Goal: Task Accomplishment & Management: Use online tool/utility

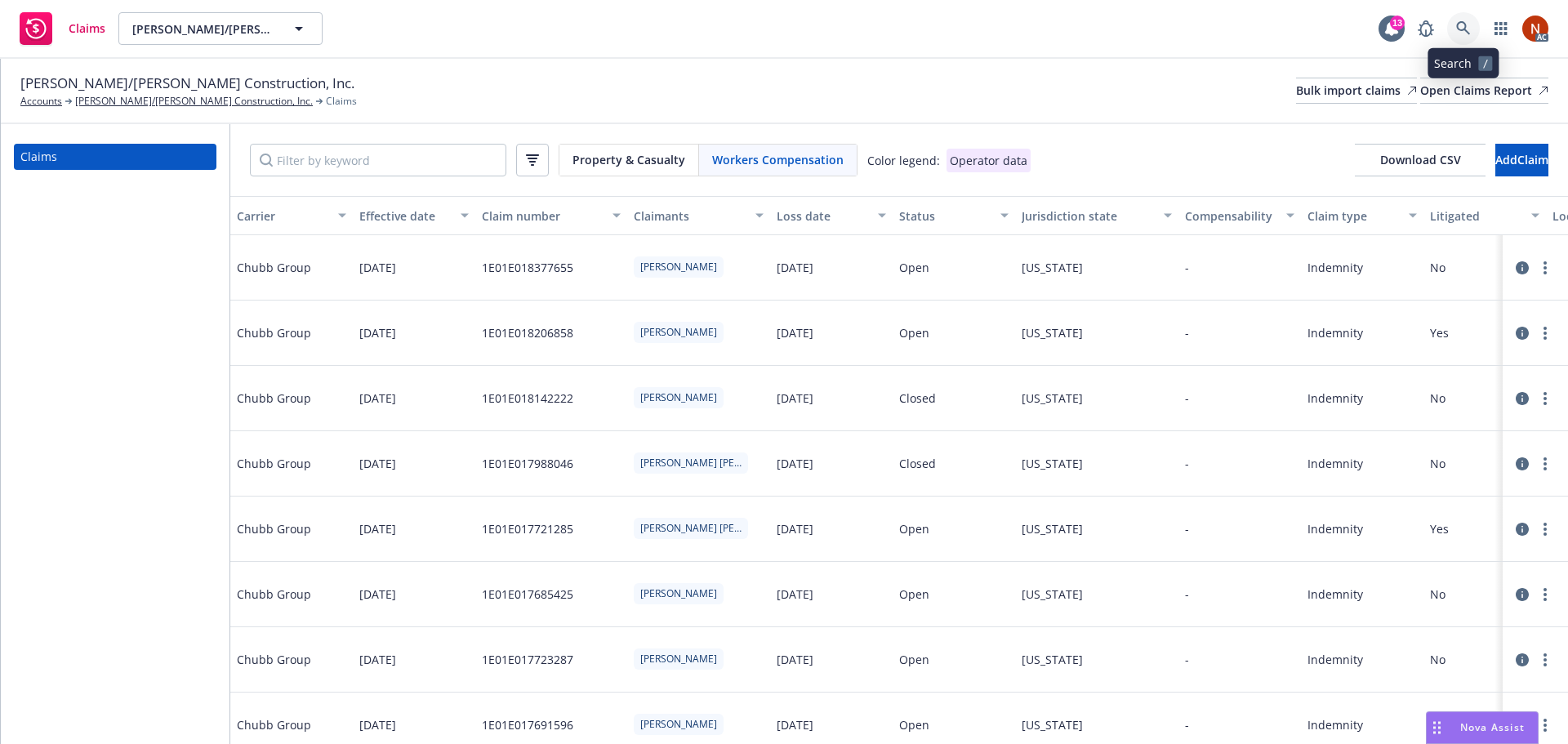
click at [1462, 33] on icon at bounding box center [1464, 28] width 15 height 15
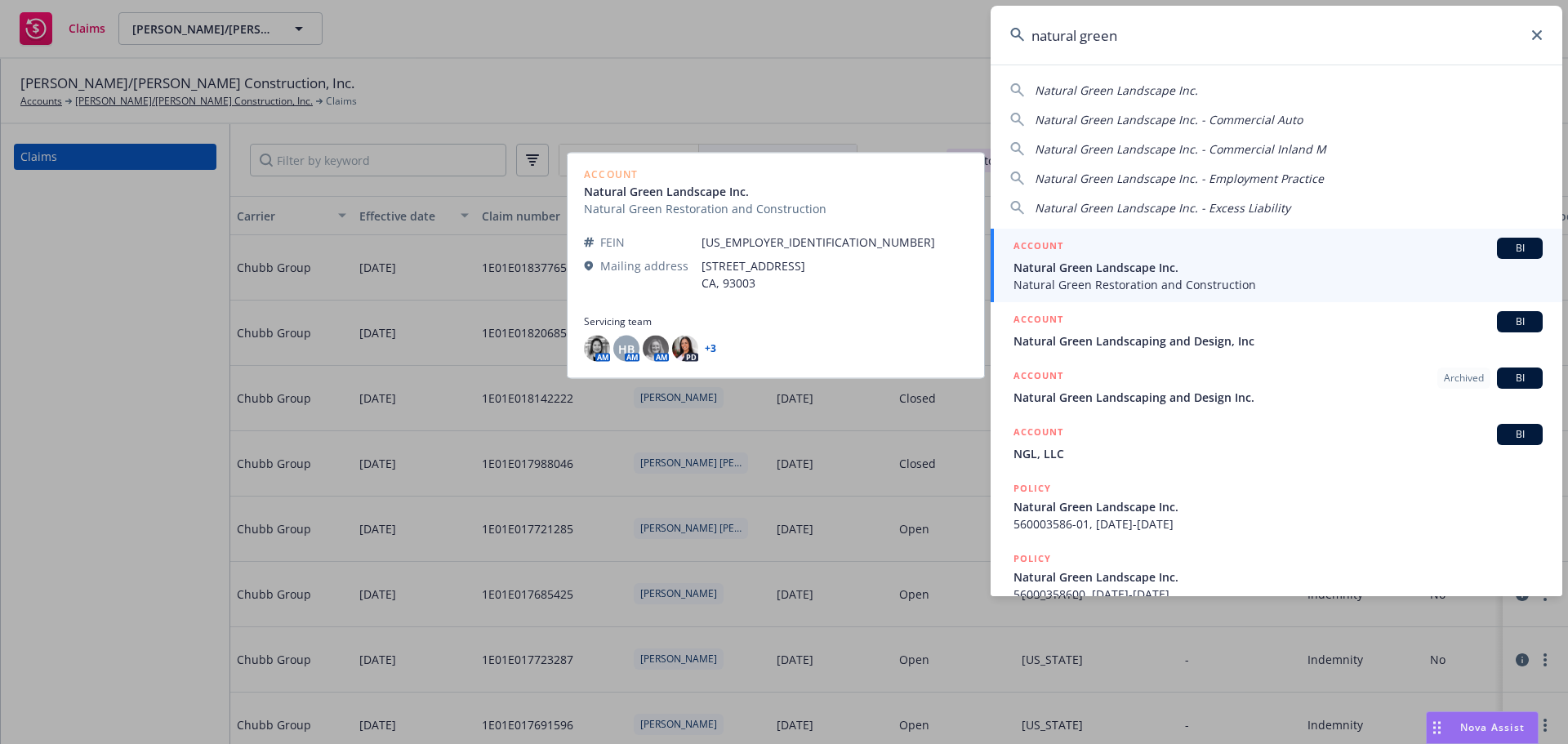
type input "natural green"
click at [1179, 269] on span "Natural Green Landscape Inc." at bounding box center [1278, 267] width 529 height 18
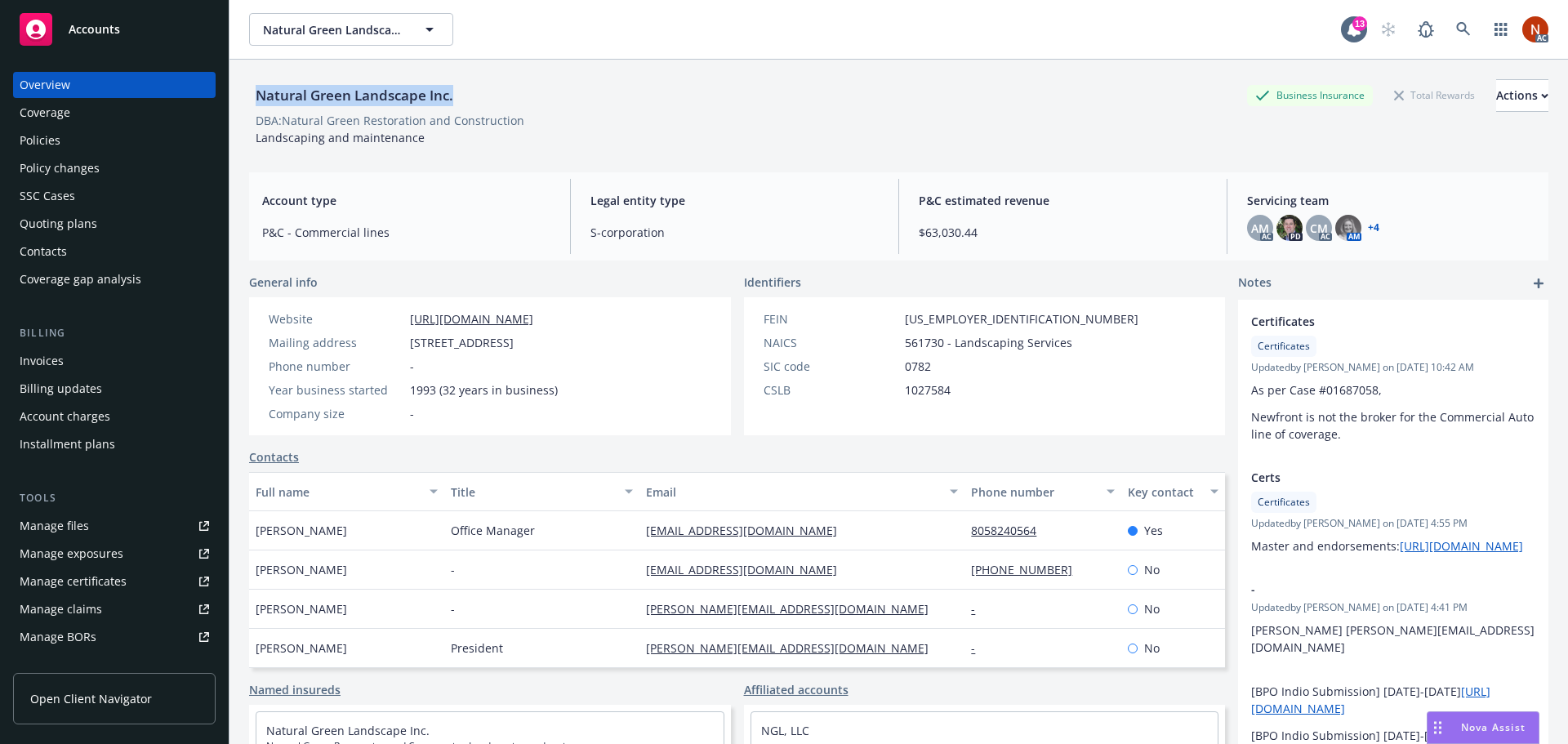
drag, startPoint x: 363, startPoint y: 88, endPoint x: 257, endPoint y: 87, distance: 106.0
click at [257, 87] on div "Natural Green Landscape Inc. Business Insurance Total Rewards Actions" at bounding box center [899, 95] width 1299 height 33
copy div "Natural Green Landscape Inc."
click at [96, 612] on div "Manage claims" at bounding box center [60, 609] width 83 height 26
click at [68, 516] on div "Manage files" at bounding box center [53, 525] width 69 height 26
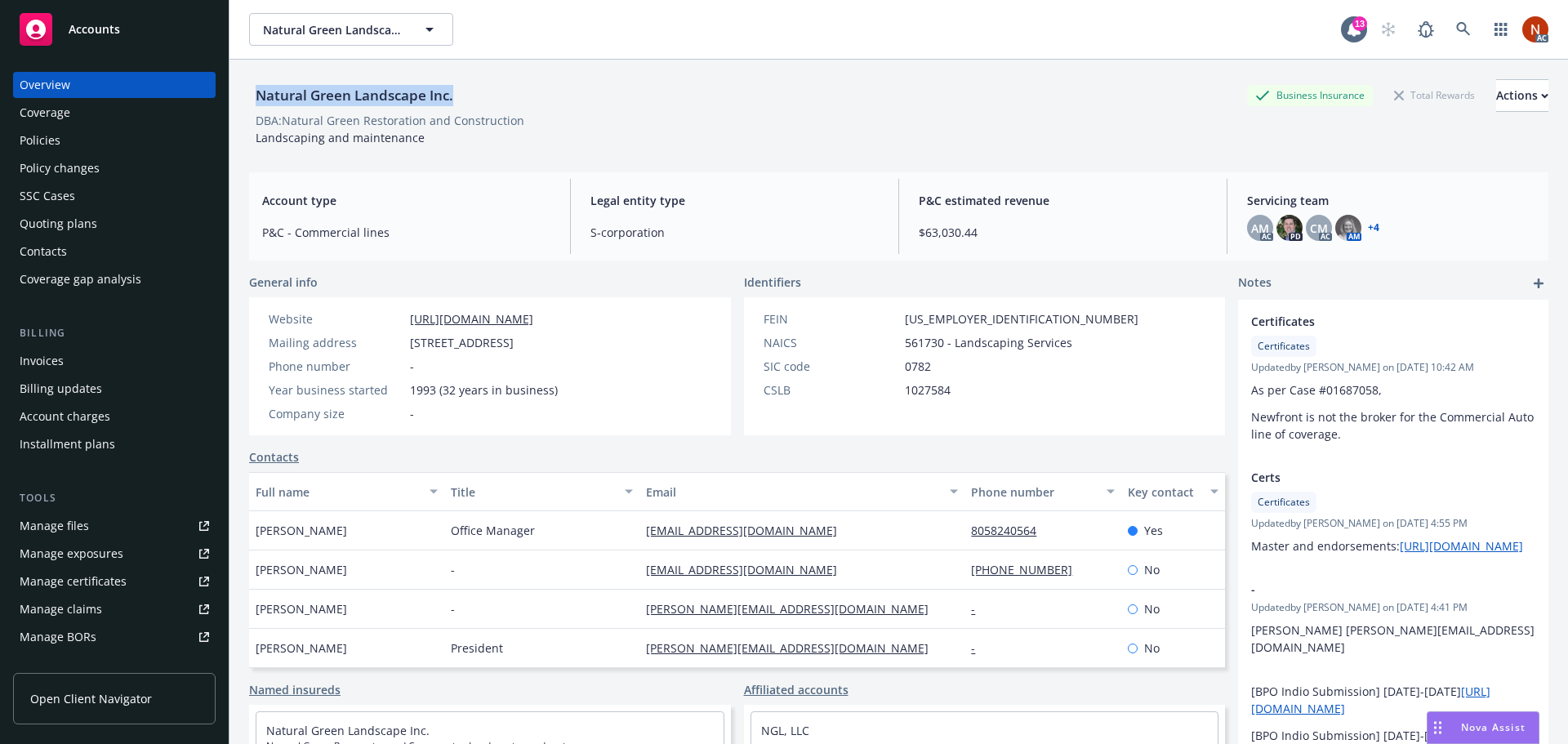
copy div "Natural Green Landscape Inc."
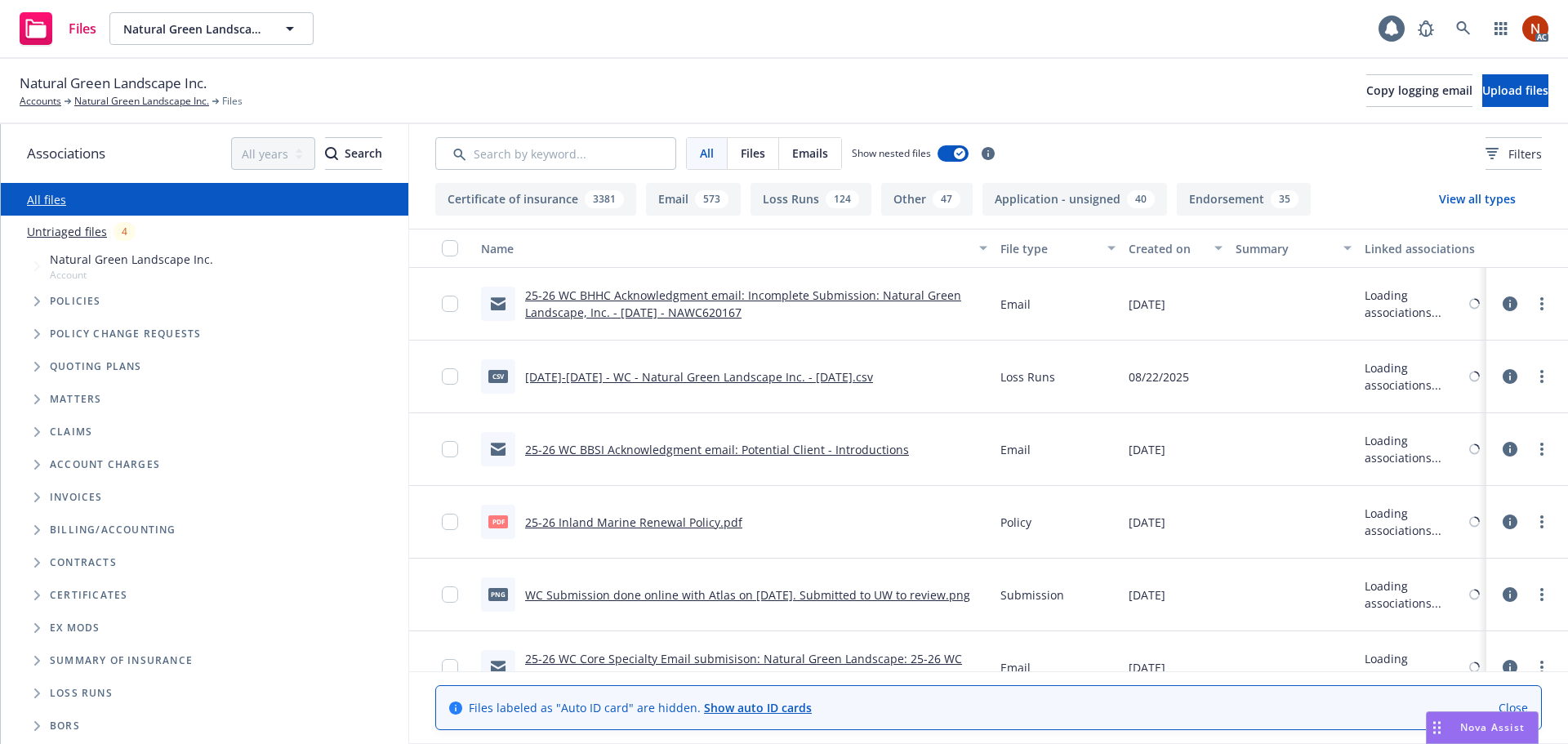
click at [538, 141] on input "Search by keyword..." at bounding box center [555, 153] width 241 height 33
type input "l"
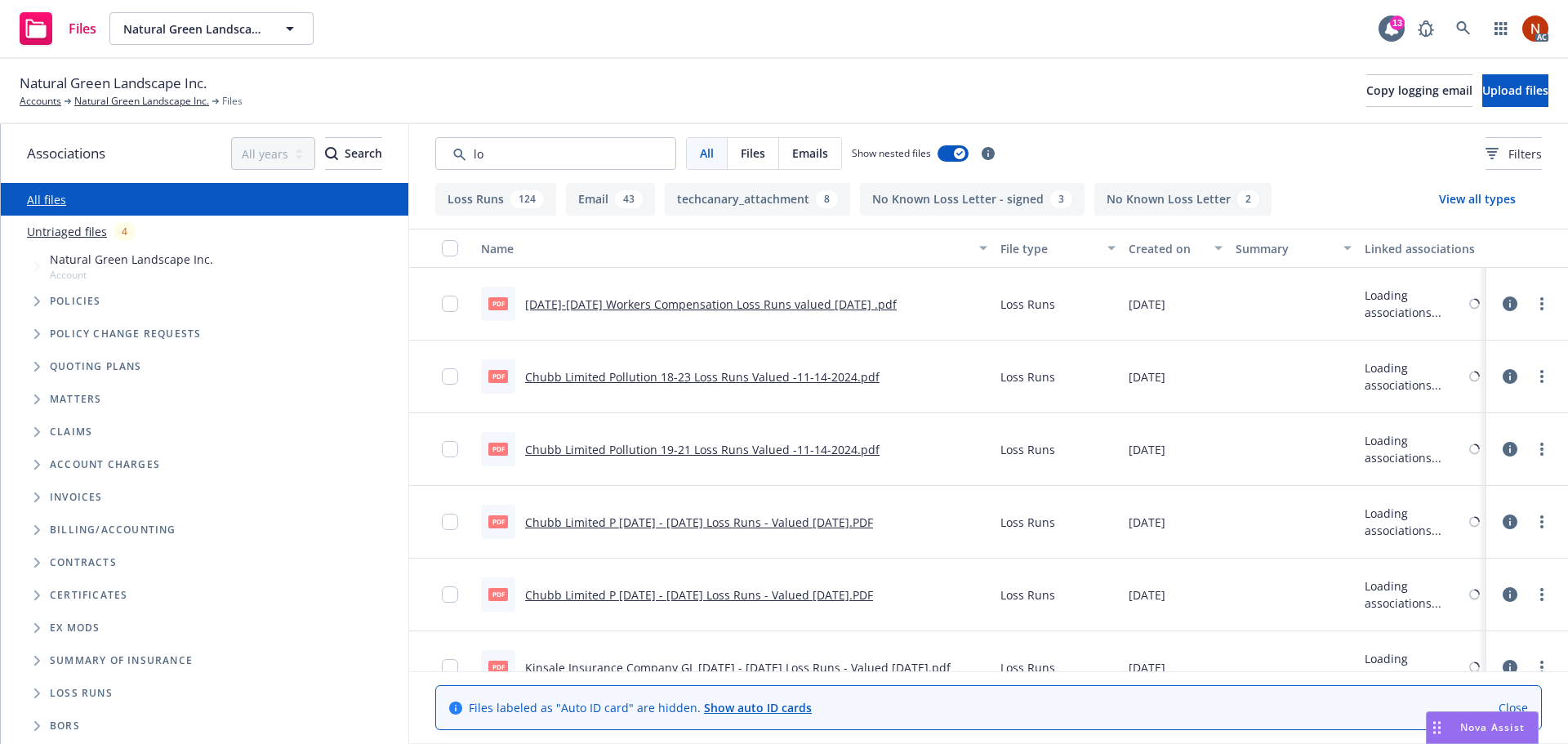
type input "l"
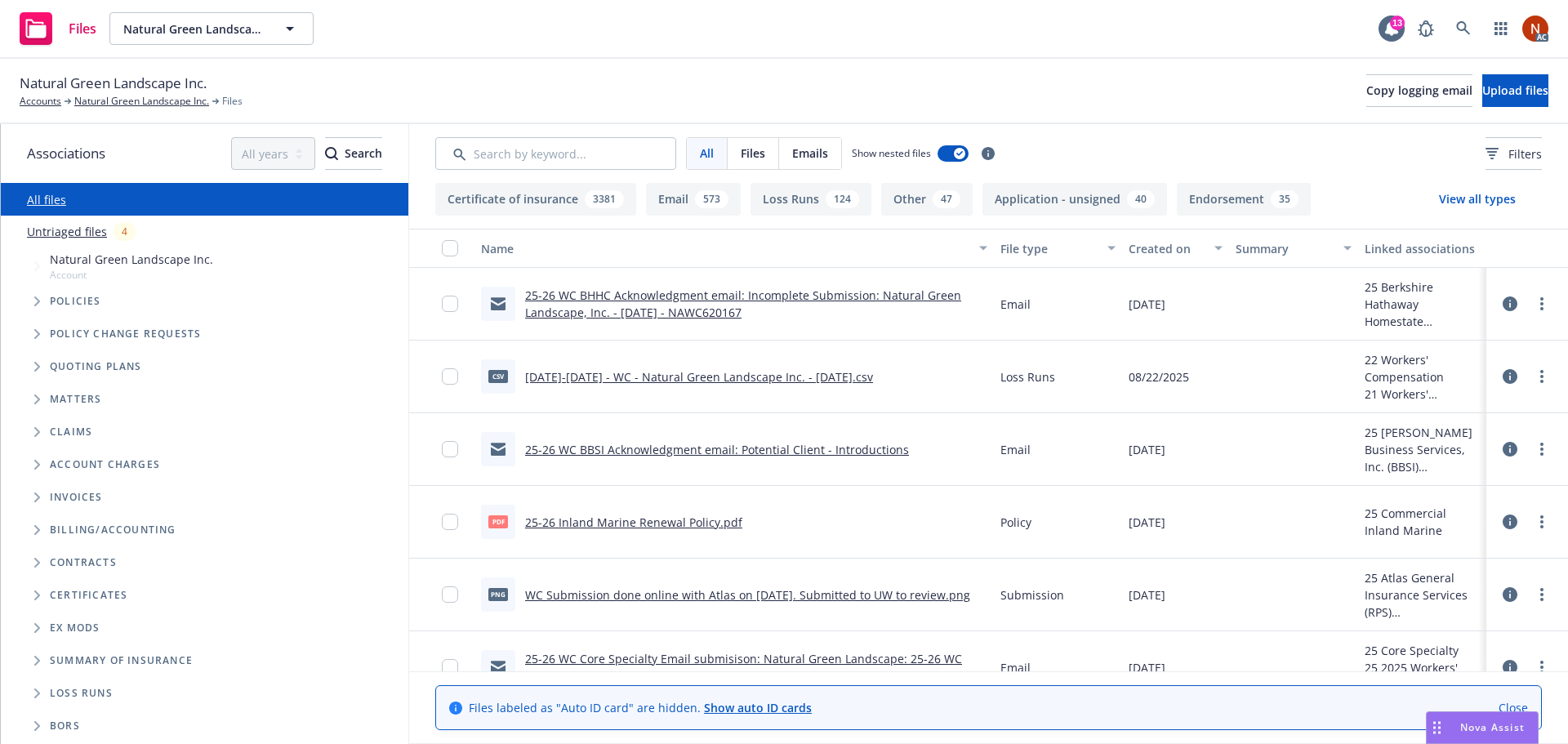
click at [802, 204] on button "Loss Runs 124" at bounding box center [811, 199] width 121 height 33
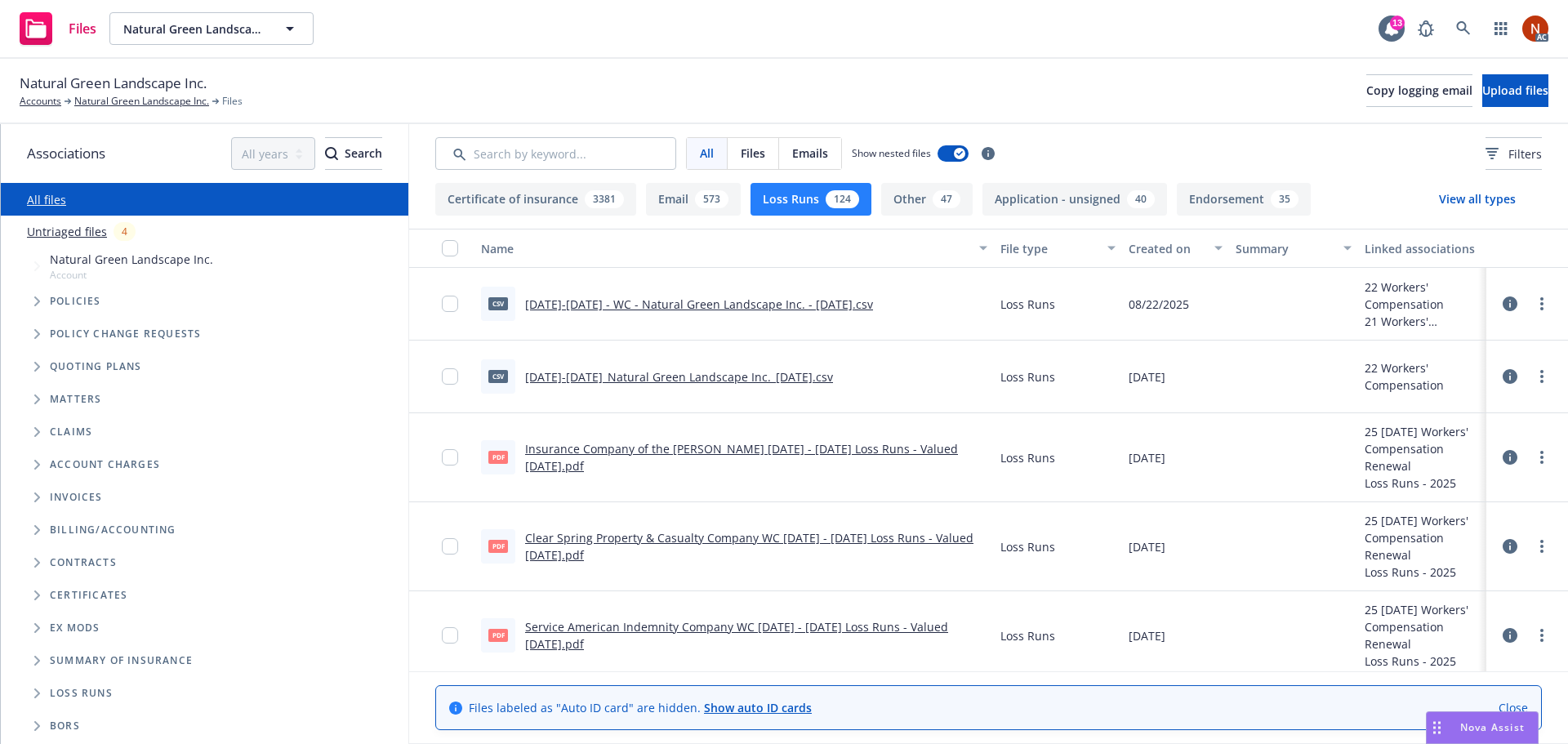
click at [1133, 250] on div "Created on" at bounding box center [1166, 249] width 76 height 18
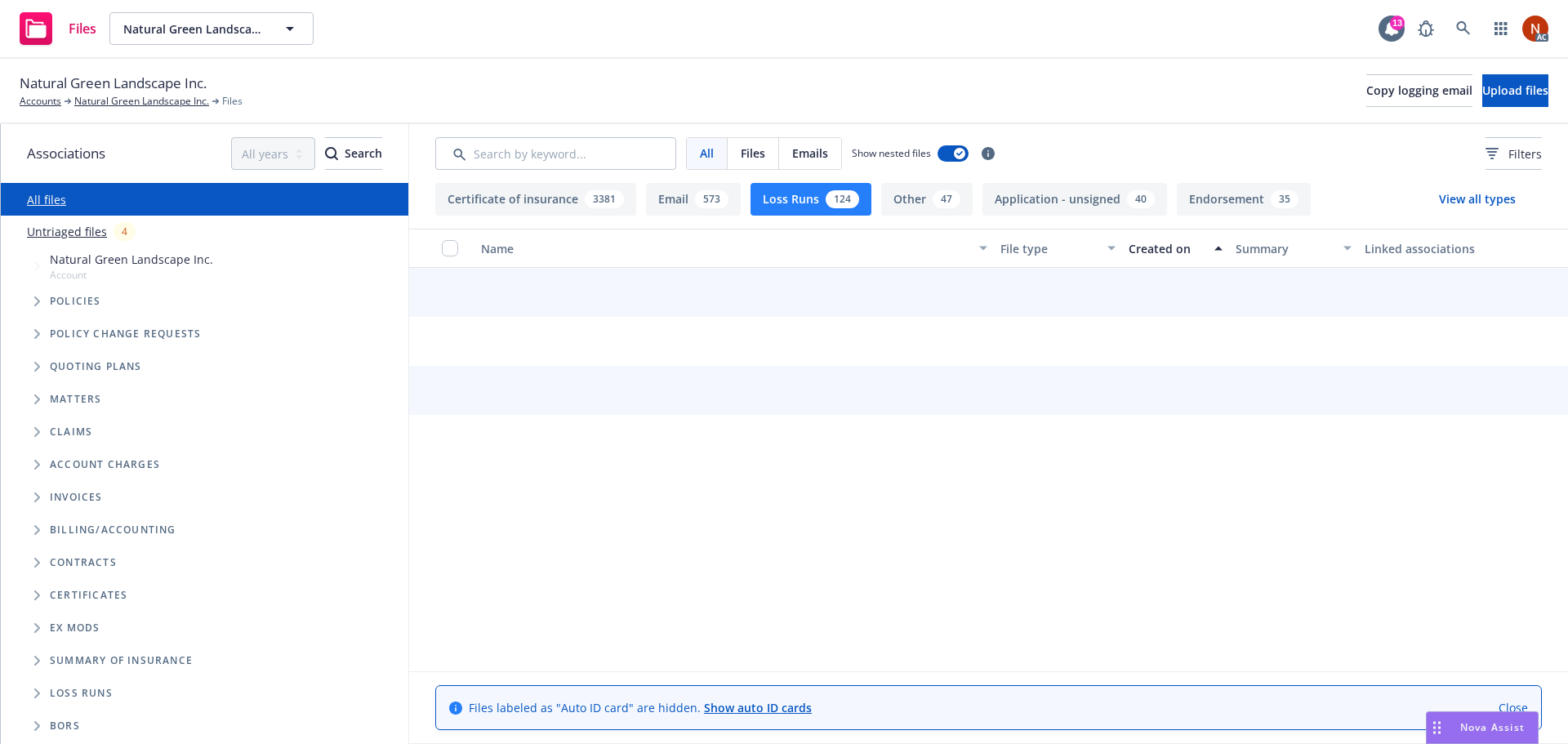
click at [1163, 248] on div "Created on" at bounding box center [1166, 249] width 76 height 18
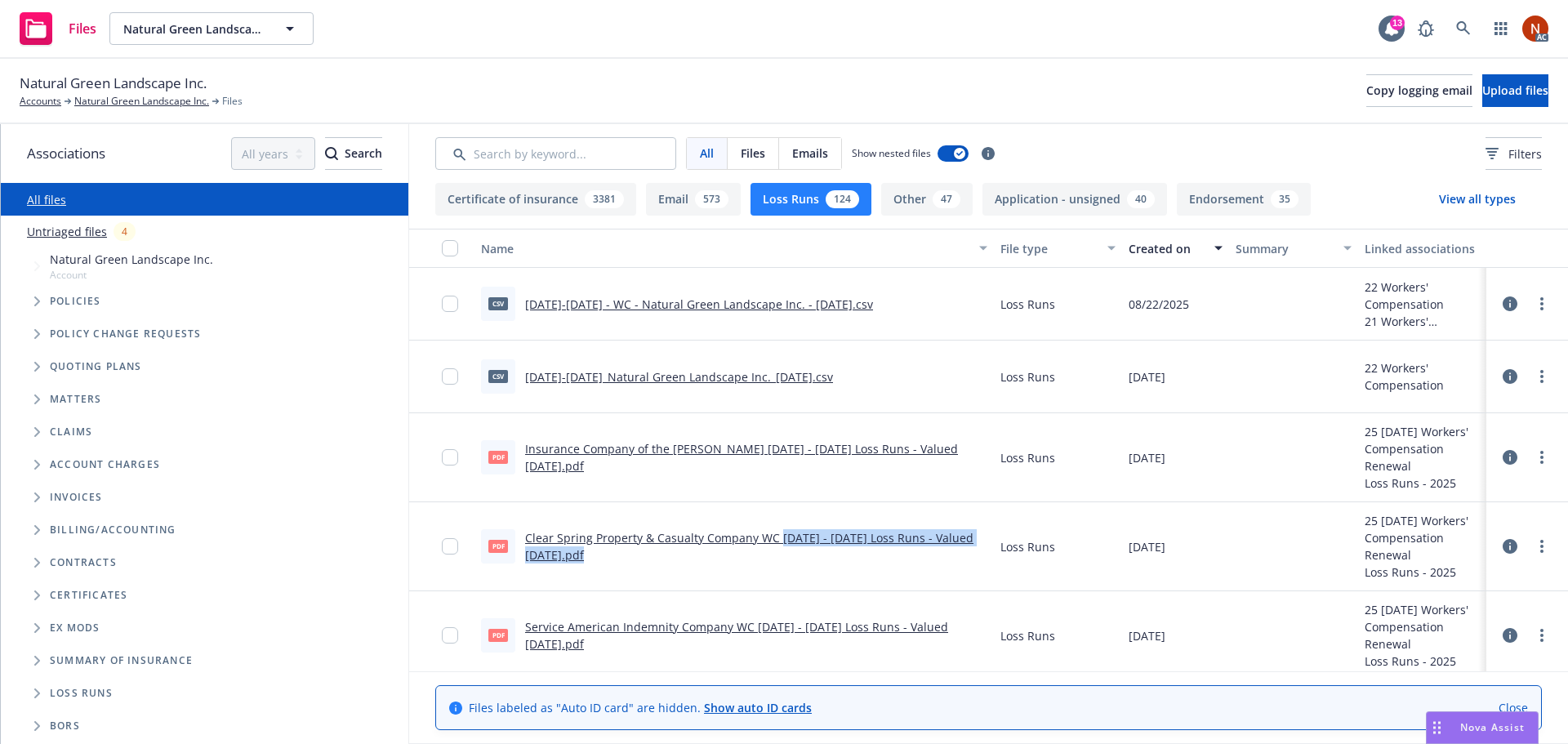
drag, startPoint x: 776, startPoint y: 542, endPoint x: 885, endPoint y: 570, distance: 112.5
click at [885, 570] on div "pdf Clear Spring Property & Casualty Company WC 2022 - 2023 Loss Runs - Valued …" at bounding box center [734, 546] width 520 height 89
drag, startPoint x: 885, startPoint y: 570, endPoint x: 1107, endPoint y: 686, distance: 250.5
click at [886, 571] on div "pdf Clear Spring Property & Casualty Company WC 2022 - 2023 Loss Runs - Valued …" at bounding box center [734, 546] width 520 height 89
click at [636, 545] on div "Clear Spring Property & Casualty Company WC 2022 - 2023 Loss Runs - Valued 2025…" at bounding box center [756, 545] width 462 height 34
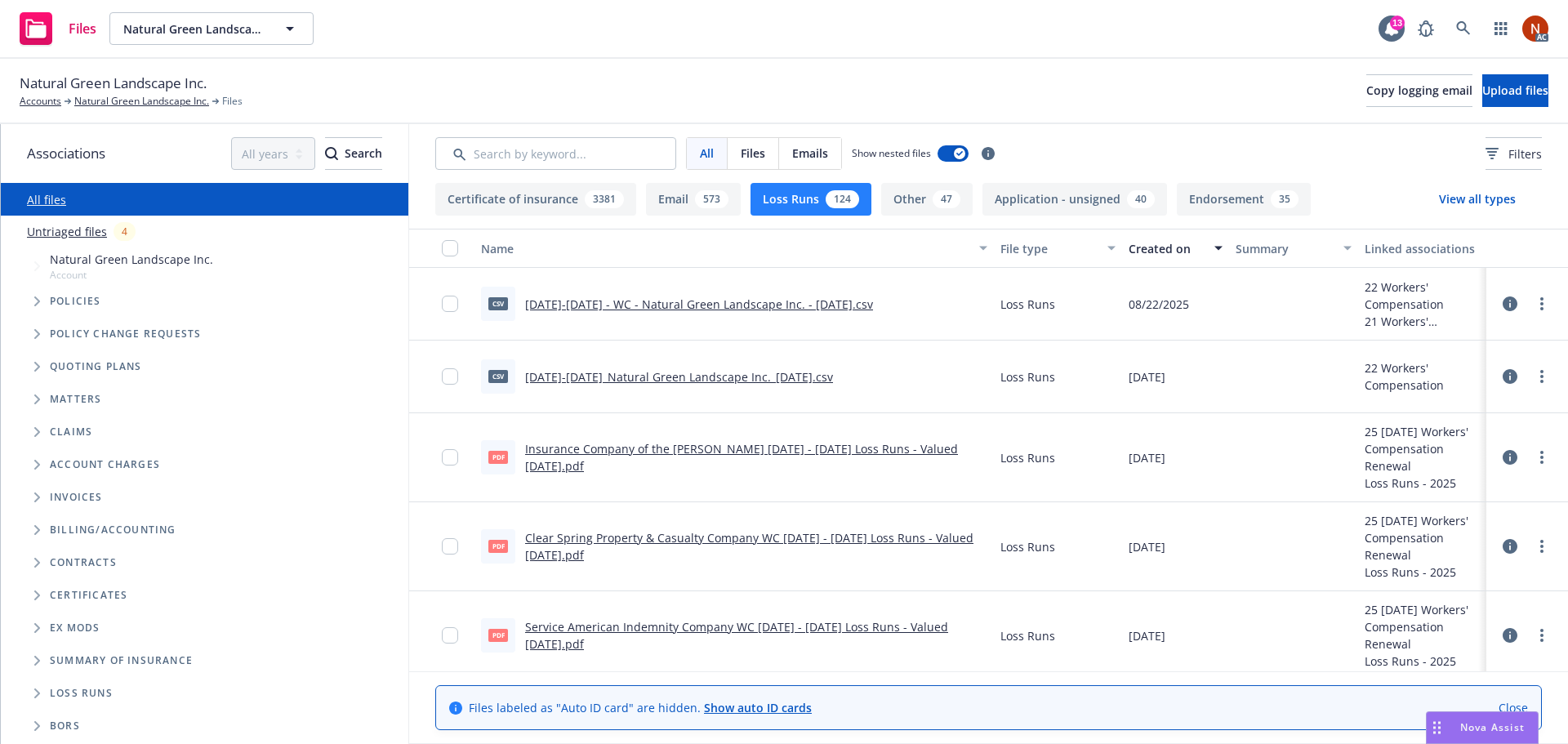
click at [639, 539] on link "Clear Spring Property & Casualty Company WC 2022 - 2023 Loss Runs - Valued 2025…" at bounding box center [750, 545] width 449 height 33
click at [838, 629] on link "Service American Indemnity Company WC 2023 - 2024 Loss Runs - Valued 2025-08-08…" at bounding box center [736, 635] width 423 height 33
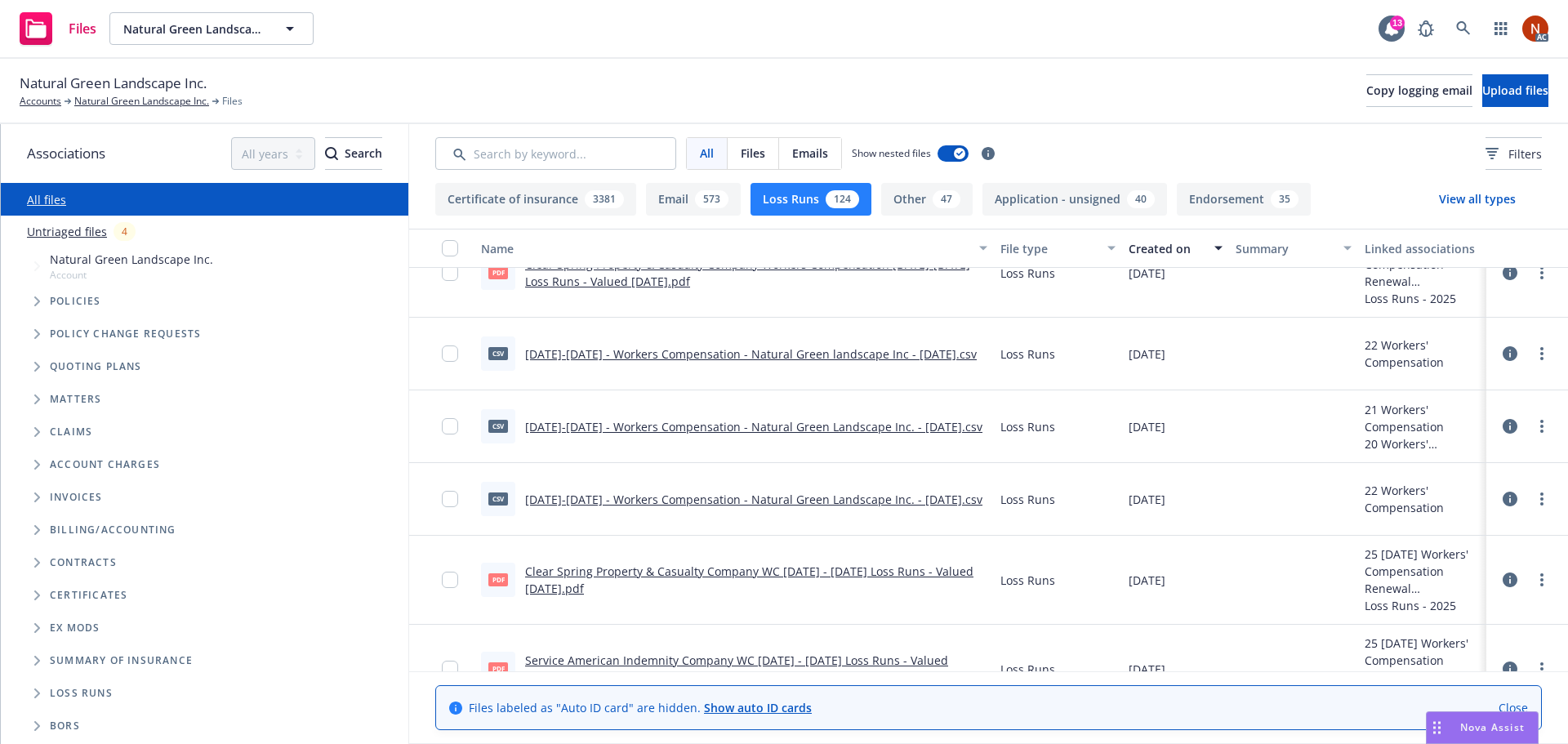
scroll to position [490, 0]
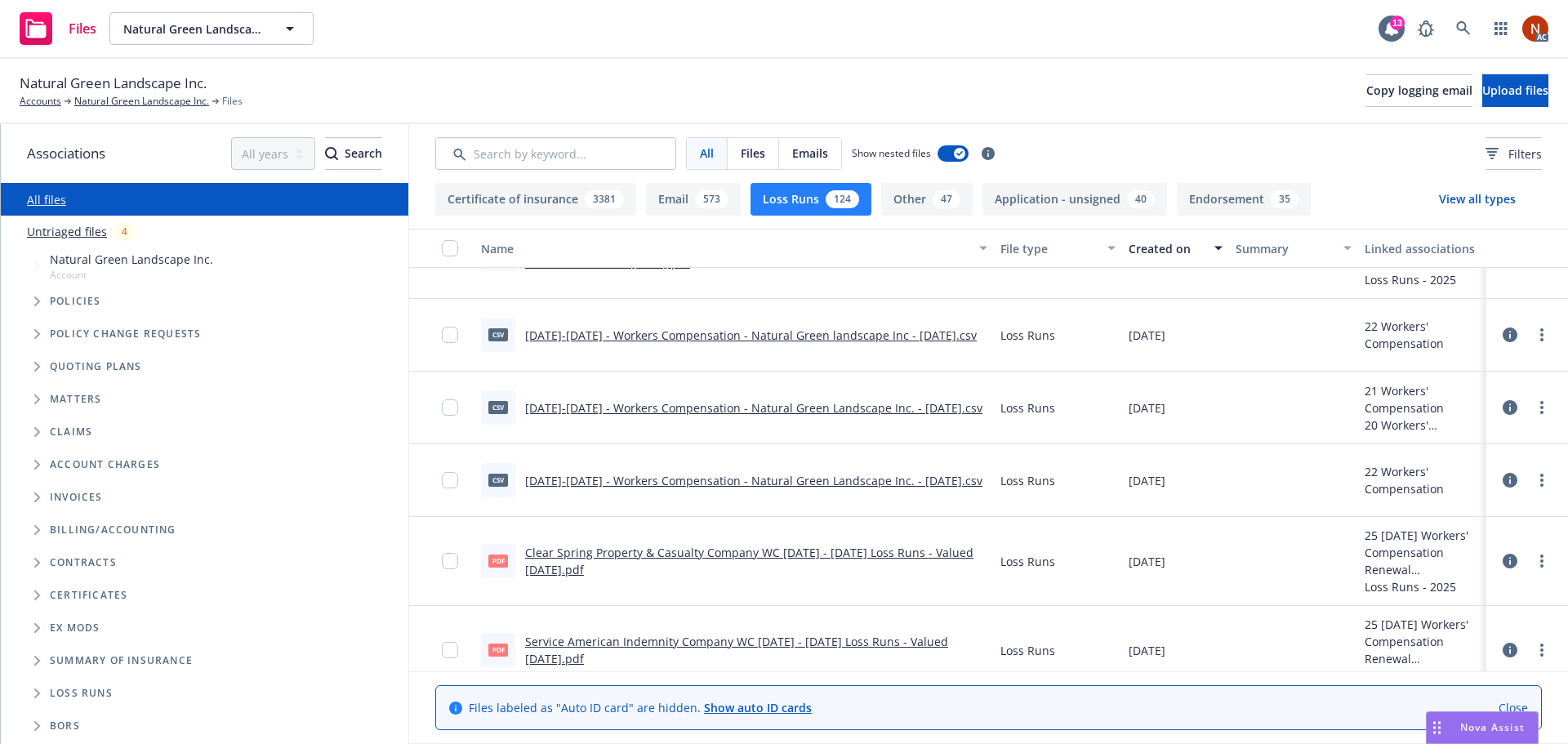
click at [843, 551] on link "Clear Spring Property & Casualty Company WC 2020 - 2022 Loss Runs - Valued 2025…" at bounding box center [750, 561] width 449 height 33
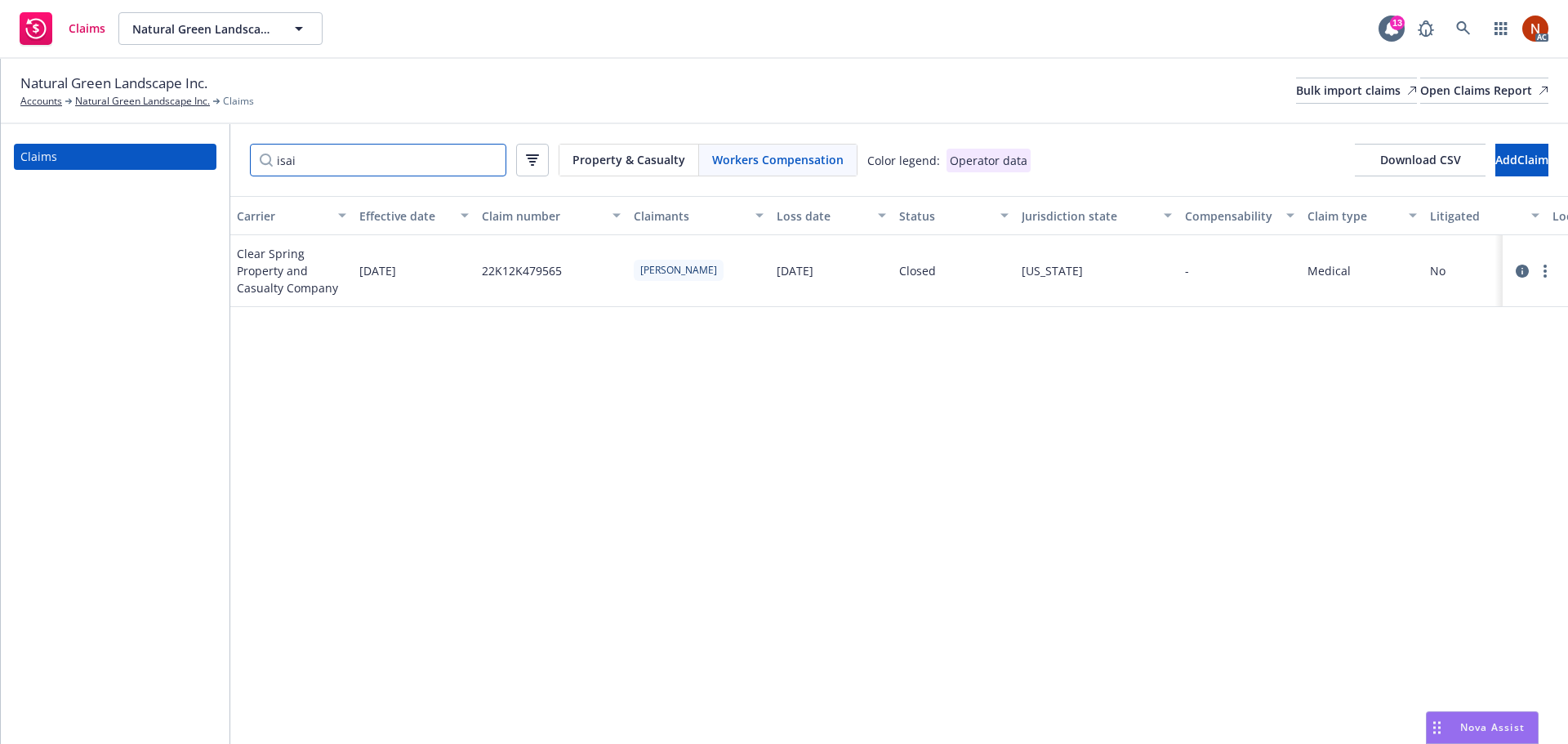
drag, startPoint x: 428, startPoint y: 168, endPoint x: 140, endPoint y: 170, distance: 288.0
click at [140, 170] on div "Claims isai Property & Casualty Workers Compensation Color legend: Operator dat…" at bounding box center [784, 434] width 1567 height 620
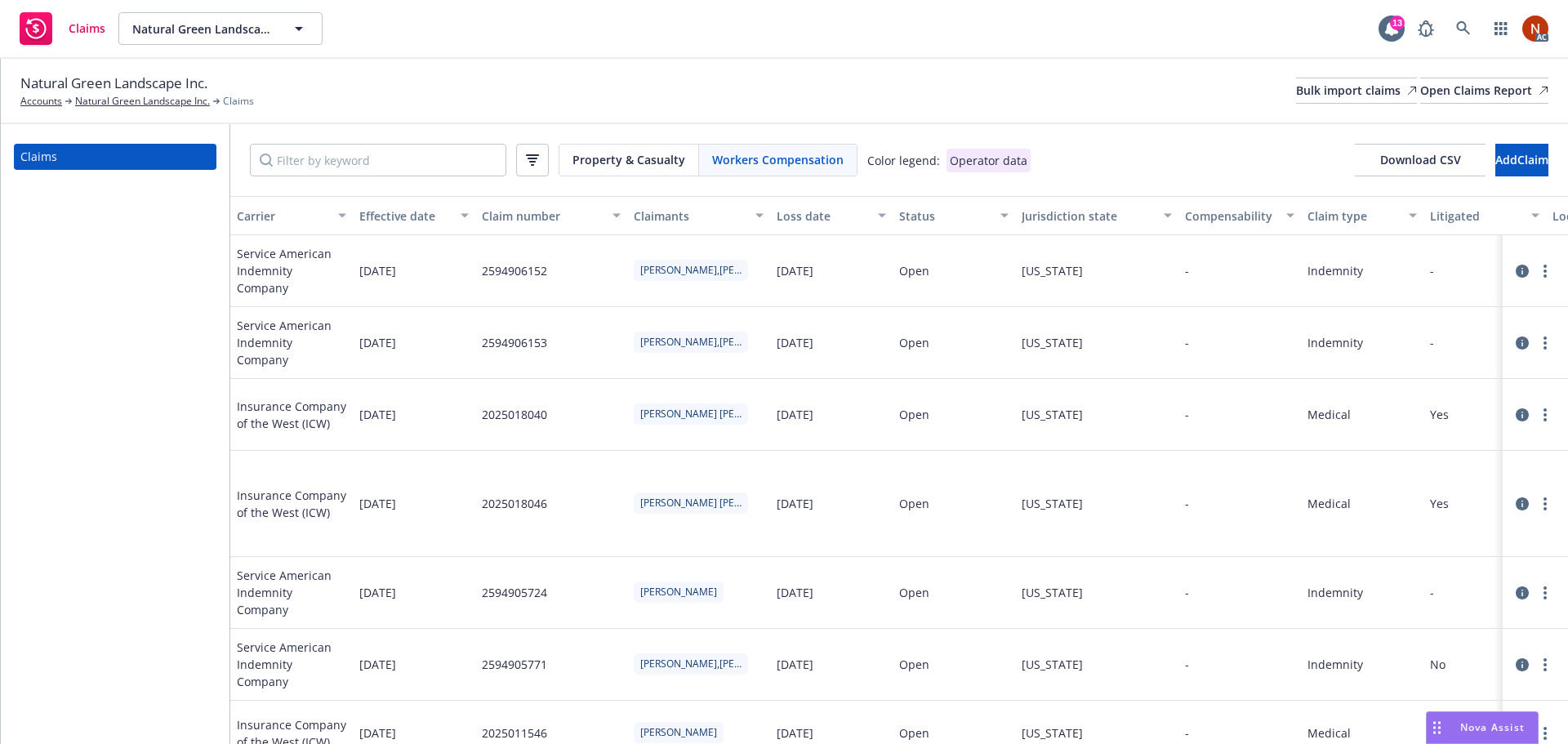
click at [1390, 176] on div "Property & Casualty Workers Compensation Color legend: Operator data Download C…" at bounding box center [899, 160] width 1338 height 72
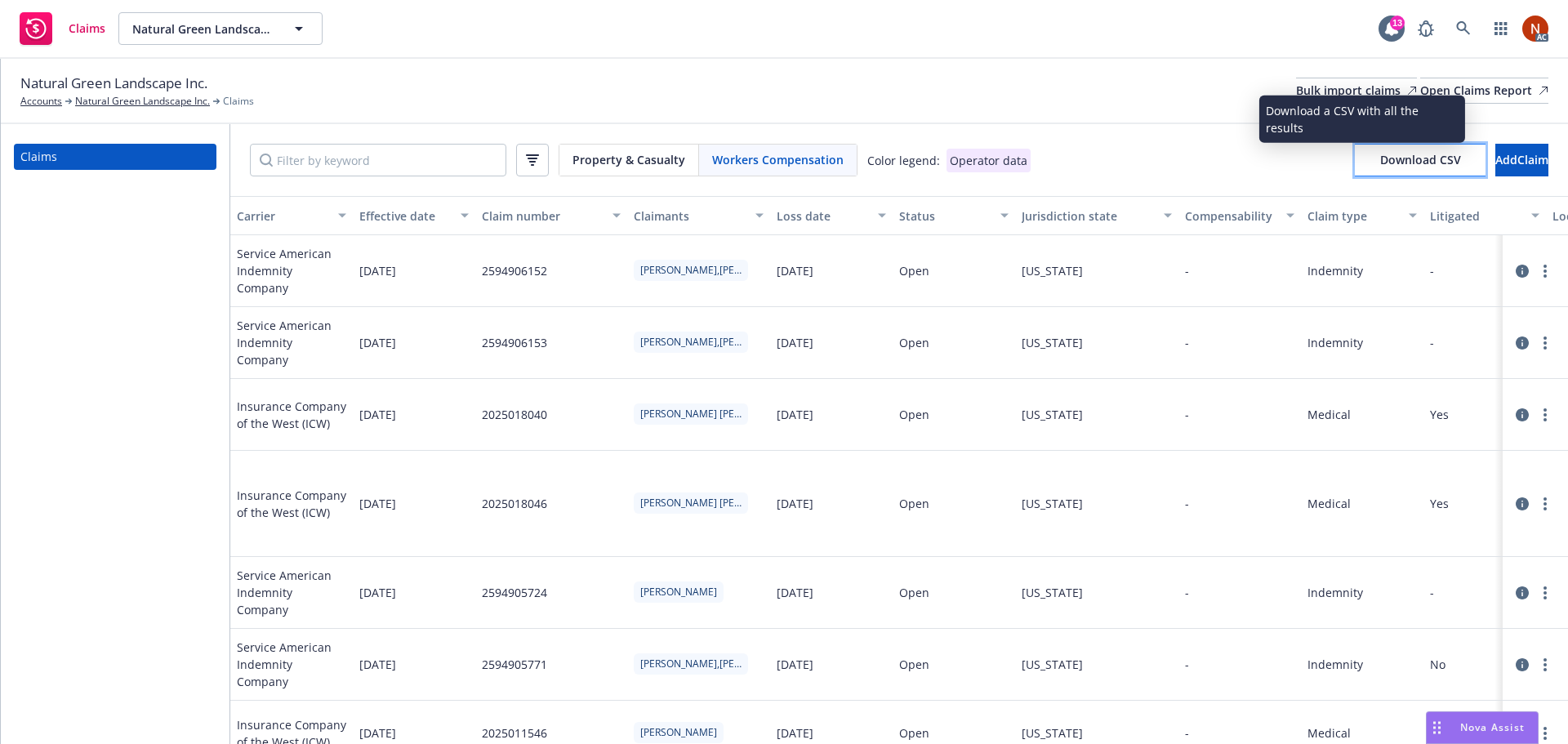
click at [1390, 159] on span "Download CSV" at bounding box center [1420, 159] width 81 height 16
